Goal: Task Accomplishment & Management: Complete application form

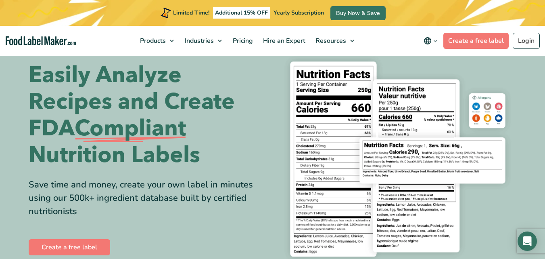
scroll to position [18, 0]
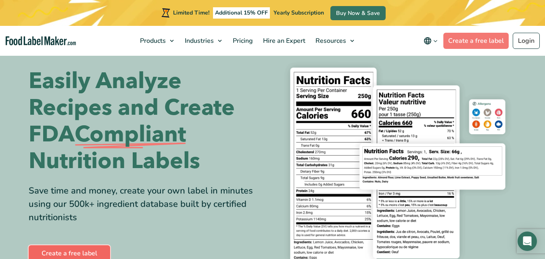
click at [69, 248] on link "Create a free label" at bounding box center [70, 253] width 82 height 16
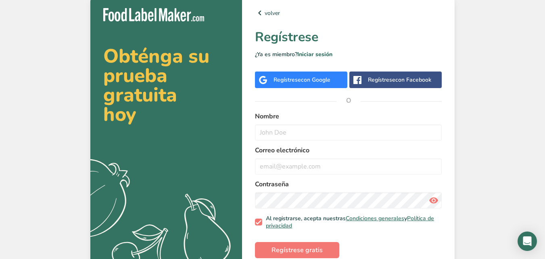
click at [292, 80] on div "Regístrese con Google" at bounding box center [302, 79] width 57 height 8
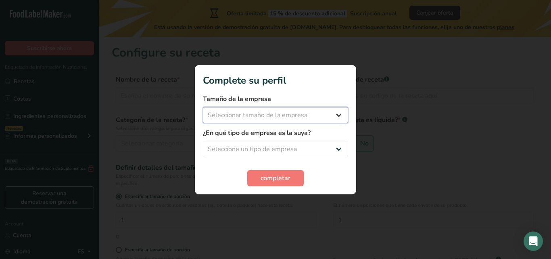
click at [333, 114] on select "Seleccionar tamaño de la empresa Menos de 10 empleados De 10 a 50 empleados De …" at bounding box center [275, 115] width 145 height 16
select select "1"
click at [203, 107] on select "Seleccionar tamaño de la empresa Menos de 10 empleados De 10 a 50 empleados De …" at bounding box center [275, 115] width 145 height 16
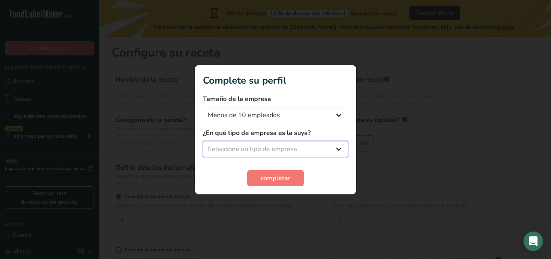
click at [342, 148] on select "Seleccione un tipo de empresa Fabricante de alimentos envasados Restaurante y c…" at bounding box center [275, 149] width 145 height 16
select select "1"
click at [203, 141] on select "Seleccione un tipo de empresa Fabricante de alimentos envasados Restaurante y c…" at bounding box center [275, 149] width 145 height 16
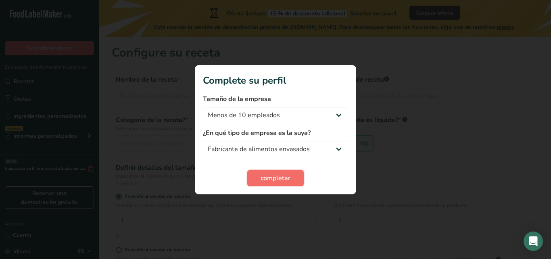
click at [278, 179] on span "completar" at bounding box center [276, 178] width 30 height 10
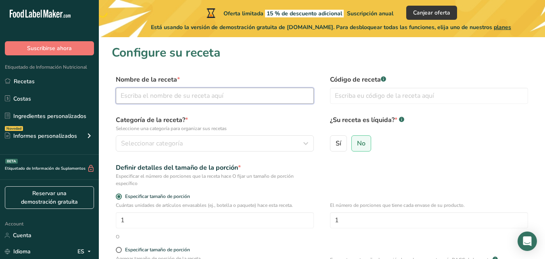
click at [158, 94] on input "text" at bounding box center [215, 96] width 198 height 16
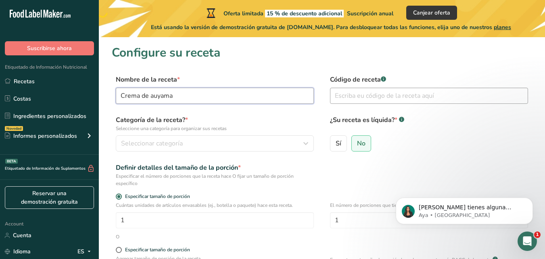
type input "Crema de auyama"
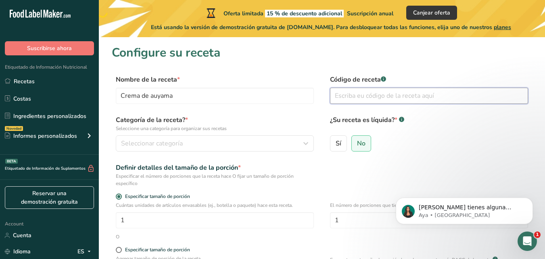
click at [354, 97] on input "text" at bounding box center [429, 96] width 198 height 16
type input "00000010"
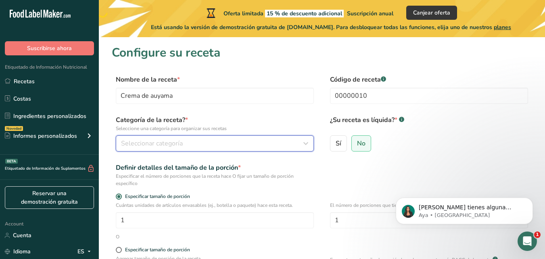
click at [138, 145] on span "Seleccionar categoría" at bounding box center [152, 143] width 62 height 10
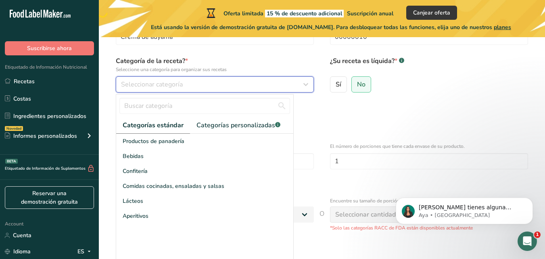
scroll to position [64, 0]
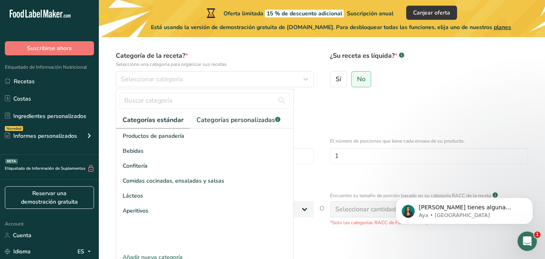
click at [174, 256] on div "Añadir nueva categoría" at bounding box center [204, 257] width 177 height 8
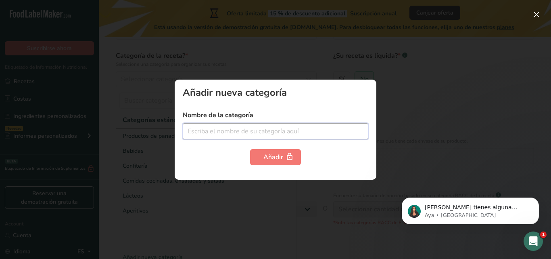
click at [210, 129] on input "text" at bounding box center [276, 131] width 186 height 16
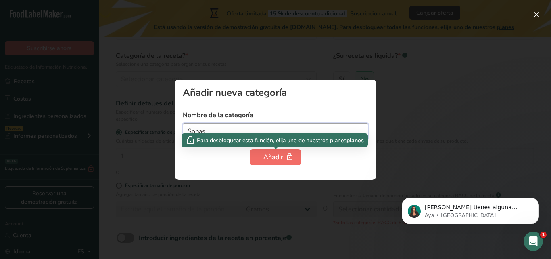
type input "Sopas"
click at [273, 156] on div "Añadir" at bounding box center [276, 157] width 24 height 10
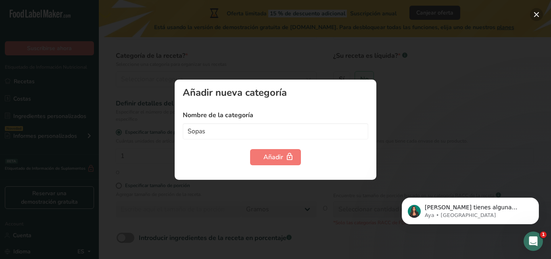
click at [540, 14] on button "button" at bounding box center [536, 14] width 13 height 13
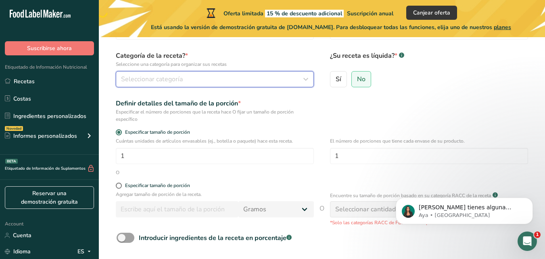
click at [306, 81] on icon "button" at bounding box center [306, 79] width 10 height 15
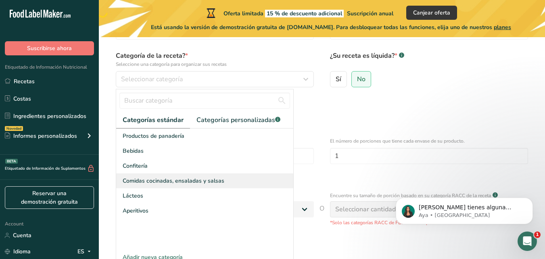
click at [161, 180] on span "Comidas cocinadas, ensaladas y salsas" at bounding box center [174, 180] width 102 height 8
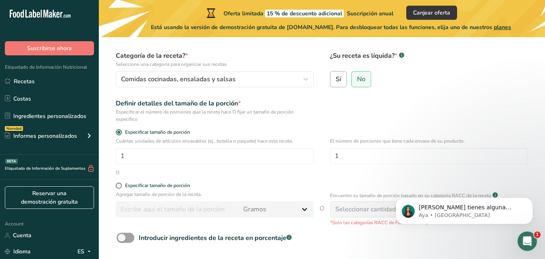
click at [338, 76] on span "Sí" at bounding box center [339, 79] width 6 height 8
click at [336, 76] on input "Sí" at bounding box center [333, 78] width 5 height 5
radio input "true"
radio input "false"
select select "22"
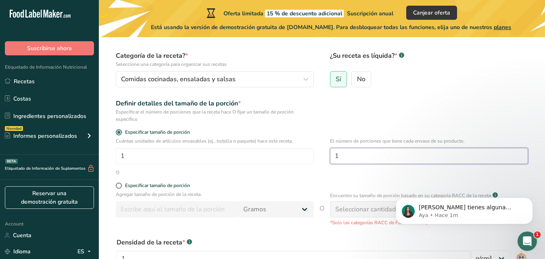
click at [352, 154] on input "1" at bounding box center [429, 156] width 198 height 16
type input "2"
click at [119, 186] on span at bounding box center [119, 185] width 6 height 6
click at [119, 186] on input "Especificar tamaño de porción" at bounding box center [118, 185] width 5 height 5
radio input "true"
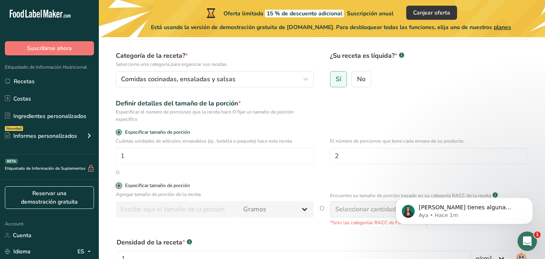
radio input "false"
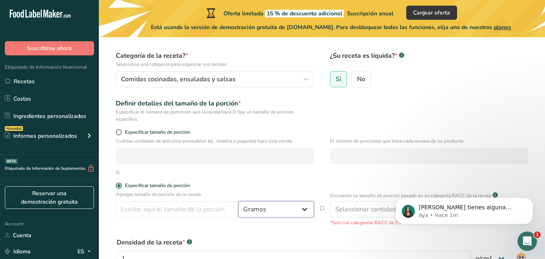
click at [305, 209] on select "Gramos kg mg mcg libras onza [GEOGRAPHIC_DATA] mL onza líquida [GEOGRAPHIC_DATA…" at bounding box center [276, 209] width 75 height 16
select select "17"
click at [239, 201] on select "Gramos kg mg mcg libras onza [GEOGRAPHIC_DATA] mL onza líquida [GEOGRAPHIC_DATA…" at bounding box center [276, 209] width 75 height 16
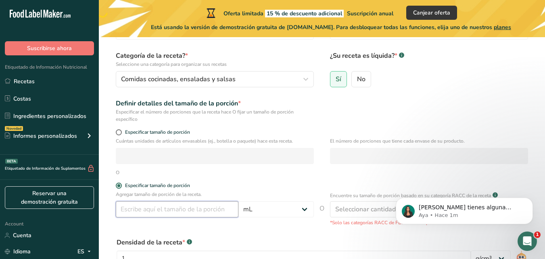
click at [140, 212] on input "number" at bounding box center [177, 209] width 123 height 16
click at [251, 232] on form "Nombre de la receta * Crema de auyama Código de receta .a-a{fill:#347362;}.b-a{…" at bounding box center [322, 173] width 421 height 327
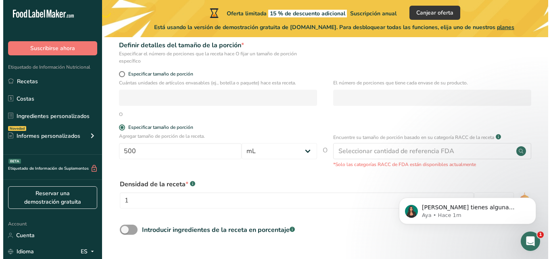
scroll to position [125, 0]
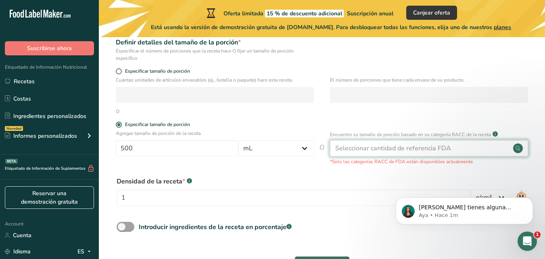
click at [517, 147] on icon at bounding box center [518, 148] width 4 height 4
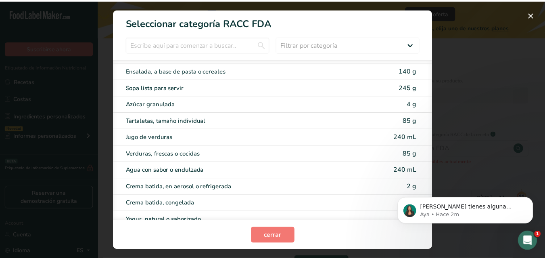
scroll to position [1594, 0]
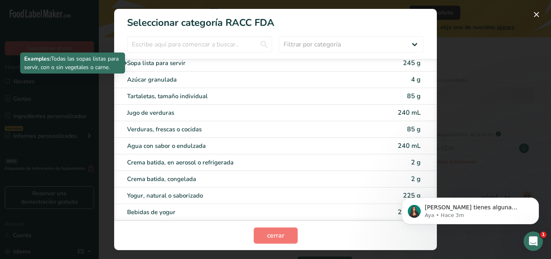
click at [172, 61] on div "Sopa lista para servir" at bounding box center [241, 63] width 229 height 9
type input "245"
select select "0"
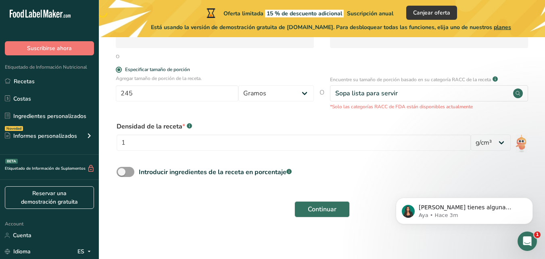
scroll to position [182, 0]
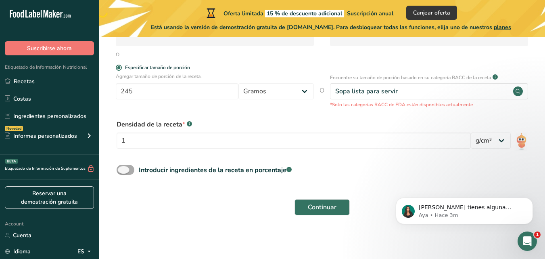
click at [132, 170] on span at bounding box center [126, 170] width 18 height 10
click at [122, 170] on input "Introducir ingredientes de la receta en porcentaje .a-a{fill:#347362;}.b-a{fill…" at bounding box center [119, 169] width 5 height 5
checkbox input "true"
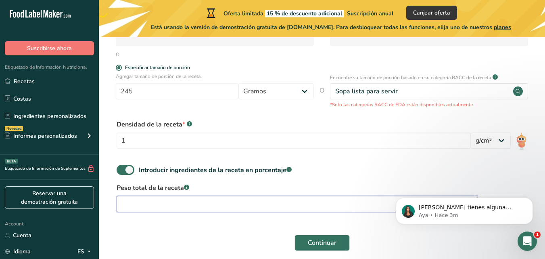
click at [155, 205] on input "number" at bounding box center [297, 204] width 361 height 16
type input "1"
type input "250"
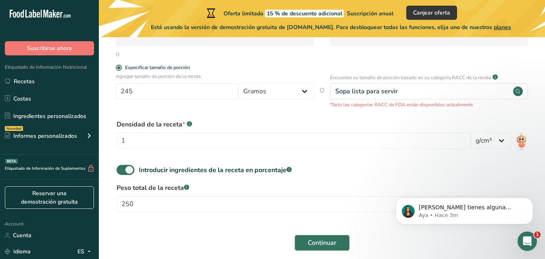
click at [363, 184] on label "Peso total de la receta .a-a{fill:#347362;}.b-a{fill:#fff;}" at bounding box center [322, 188] width 411 height 10
click at [533, 198] on button "Dismiss notification" at bounding box center [530, 200] width 10 height 10
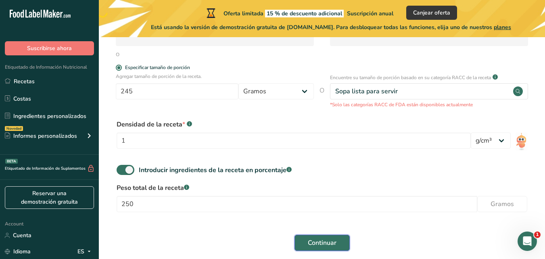
click at [319, 243] on span "Continuar" at bounding box center [322, 243] width 29 height 10
